Goal: Transaction & Acquisition: Book appointment/travel/reservation

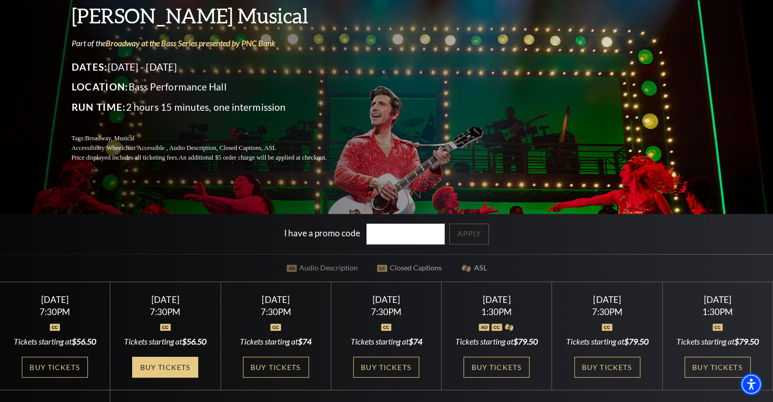
click at [163, 378] on link "Buy Tickets" at bounding box center [165, 367] width 66 height 21
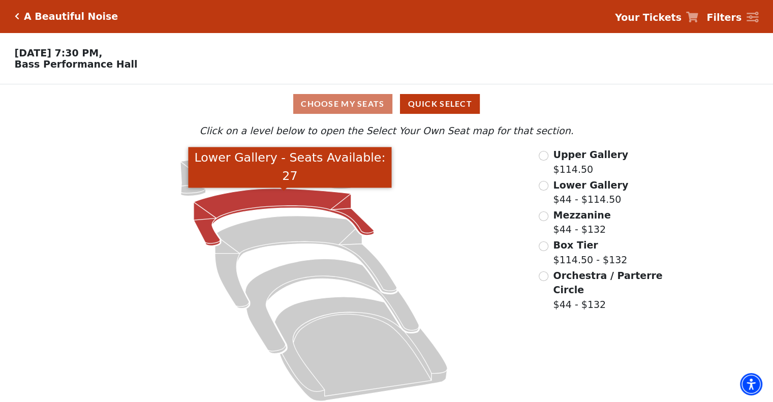
click at [246, 199] on icon "Lower Gallery - Seats Available: 27" at bounding box center [284, 217] width 180 height 57
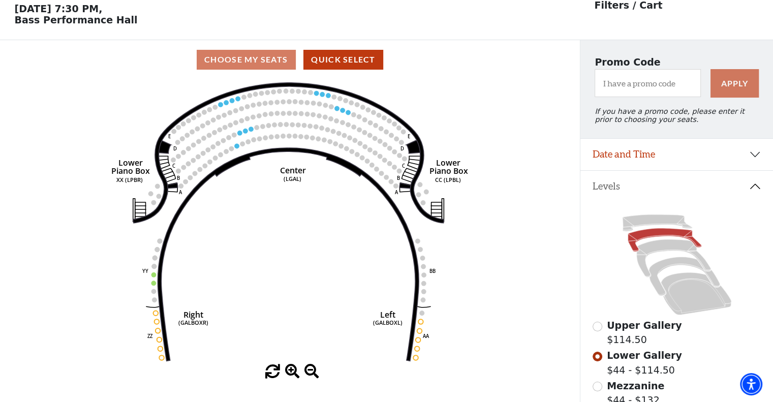
scroll to position [47, 0]
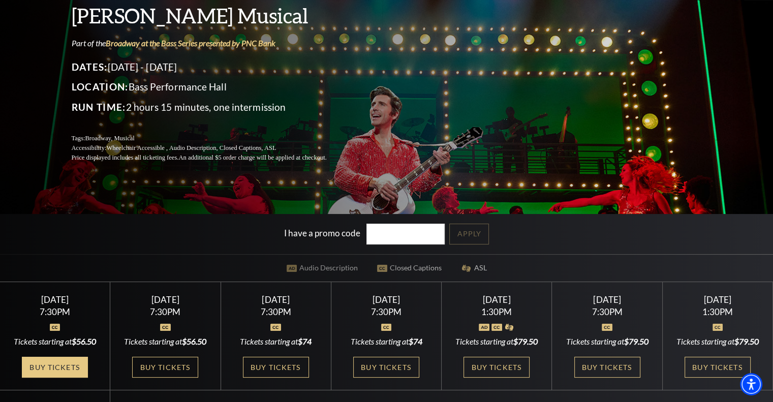
click at [55, 375] on link "Buy Tickets" at bounding box center [55, 367] width 66 height 21
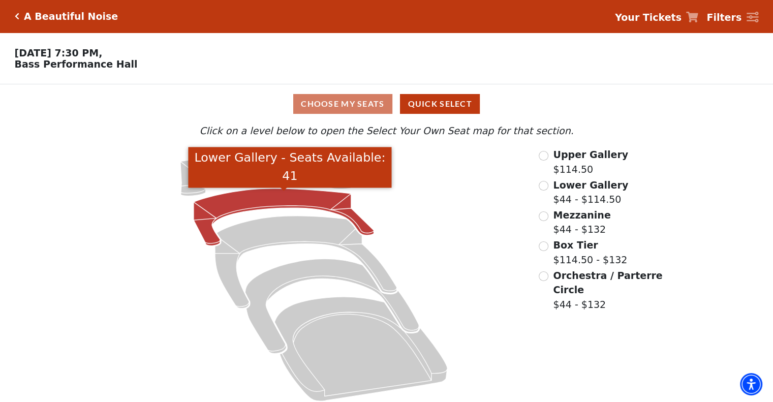
click at [272, 202] on icon "Lower Gallery - Seats Available: 41" at bounding box center [284, 217] width 180 height 57
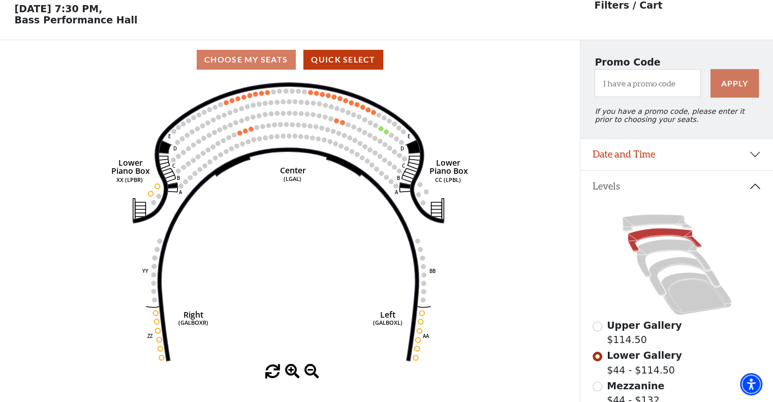
scroll to position [47, 0]
